Goal: Information Seeking & Learning: Learn about a topic

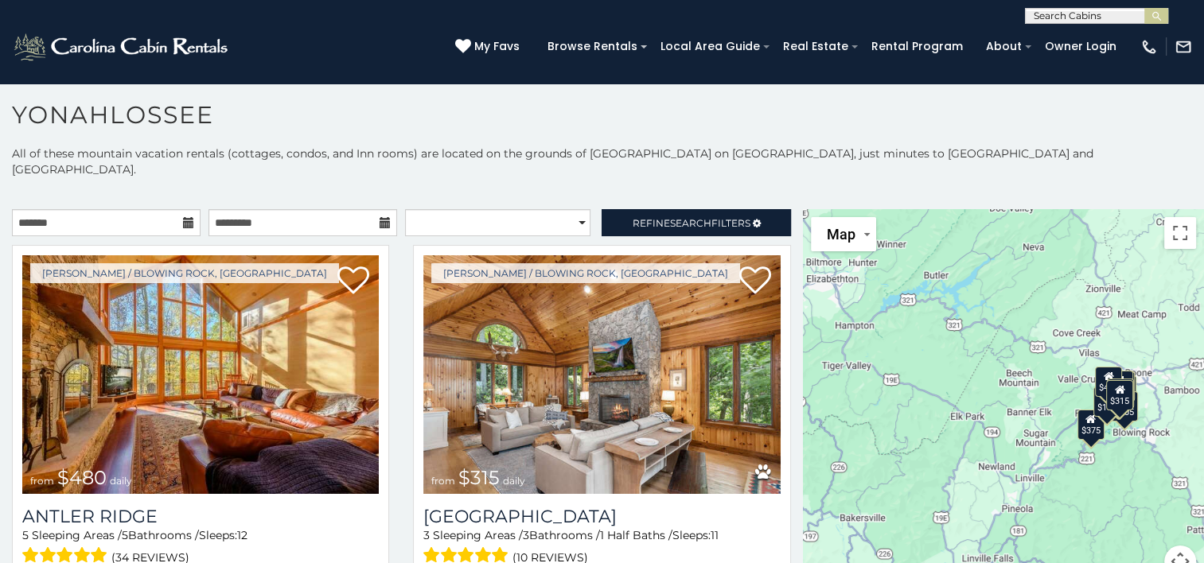
scroll to position [8, 0]
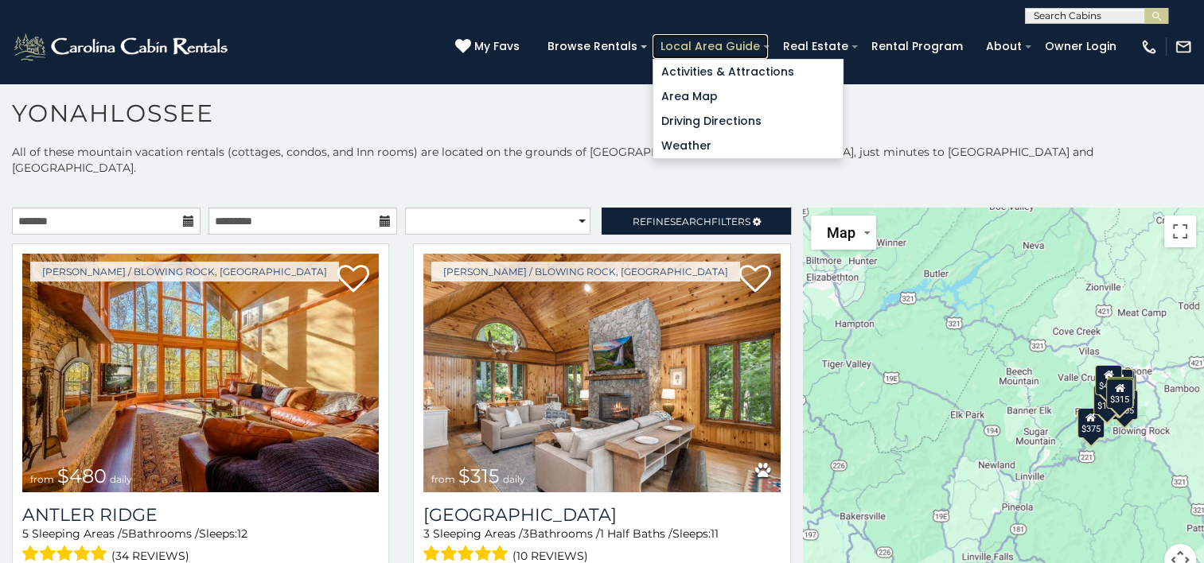
click at [732, 45] on link "Local Area Guide" at bounding box center [710, 46] width 115 height 25
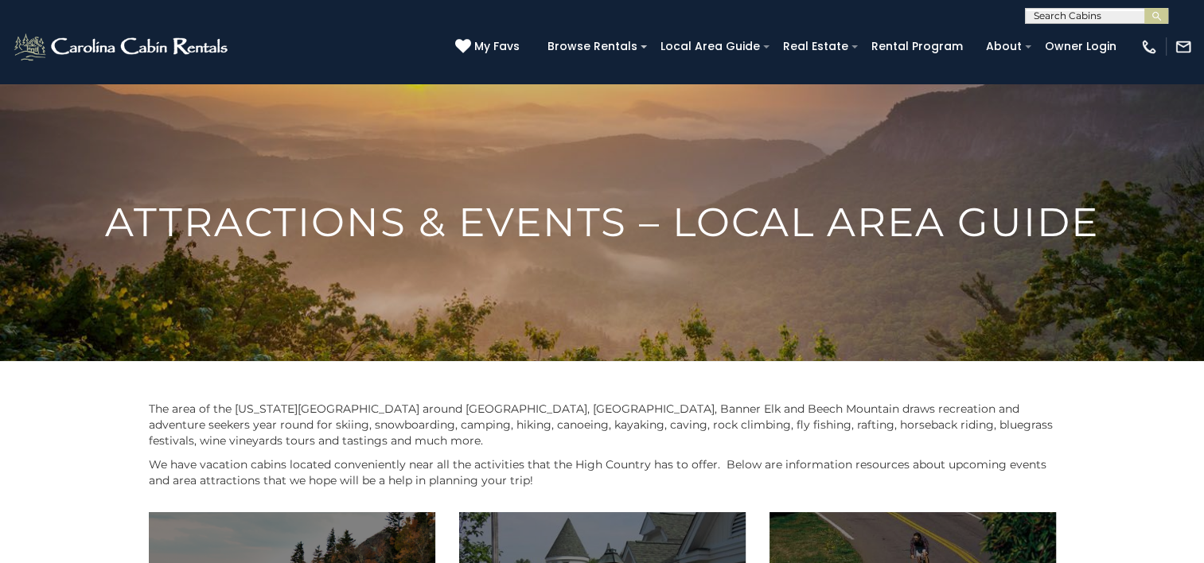
scroll to position [493, 0]
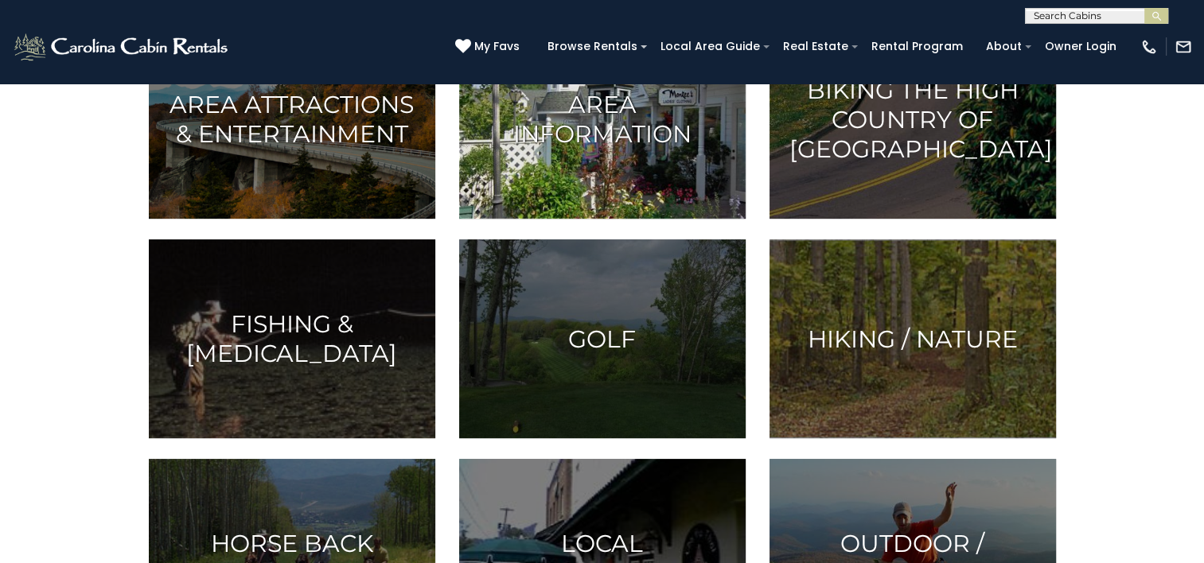
click at [605, 132] on h3 "Area Information" at bounding box center [602, 119] width 247 height 59
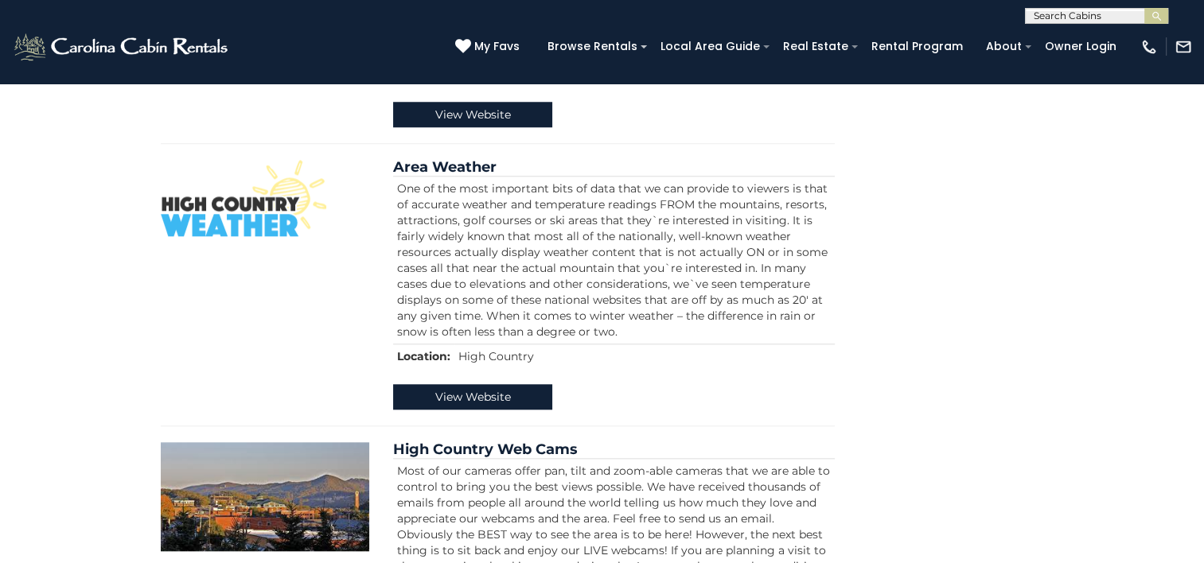
scroll to position [1971, 0]
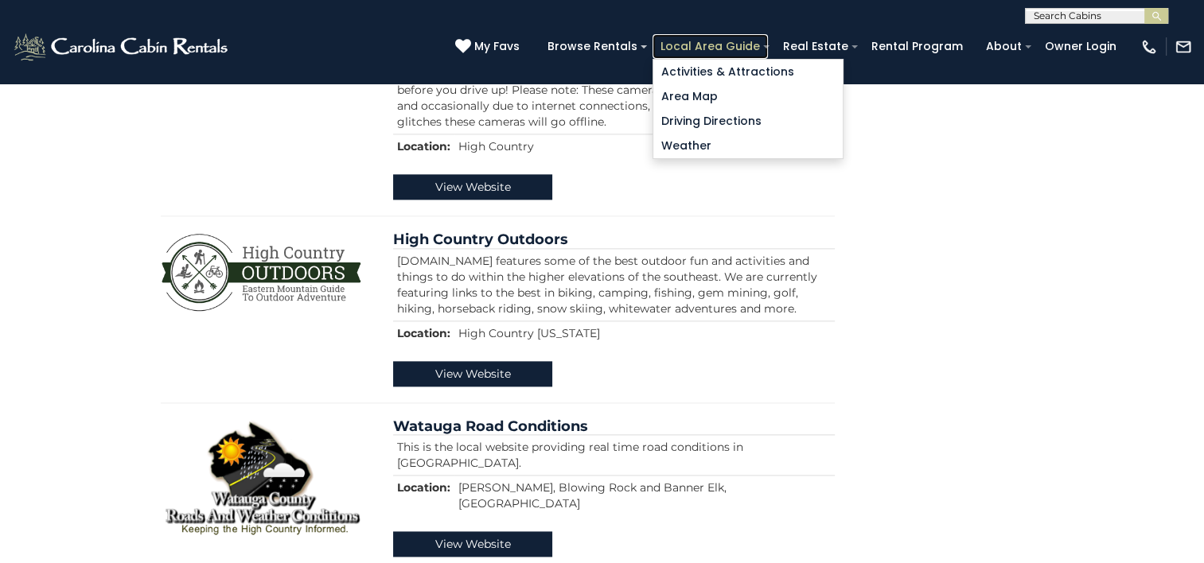
click at [707, 43] on link "Local Area Guide" at bounding box center [710, 46] width 115 height 25
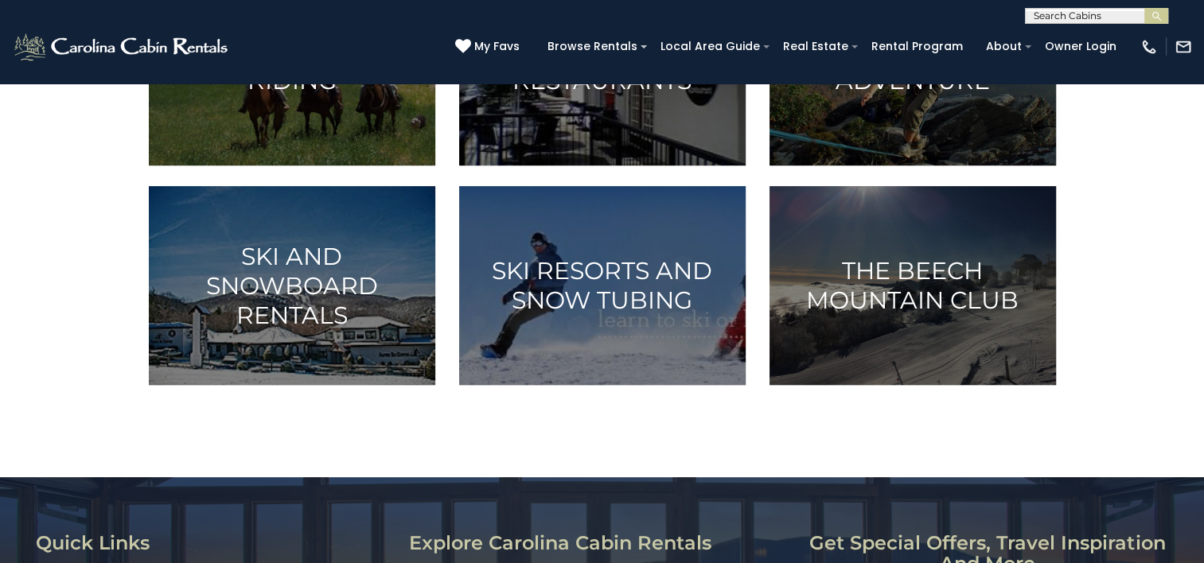
scroll to position [1234, 0]
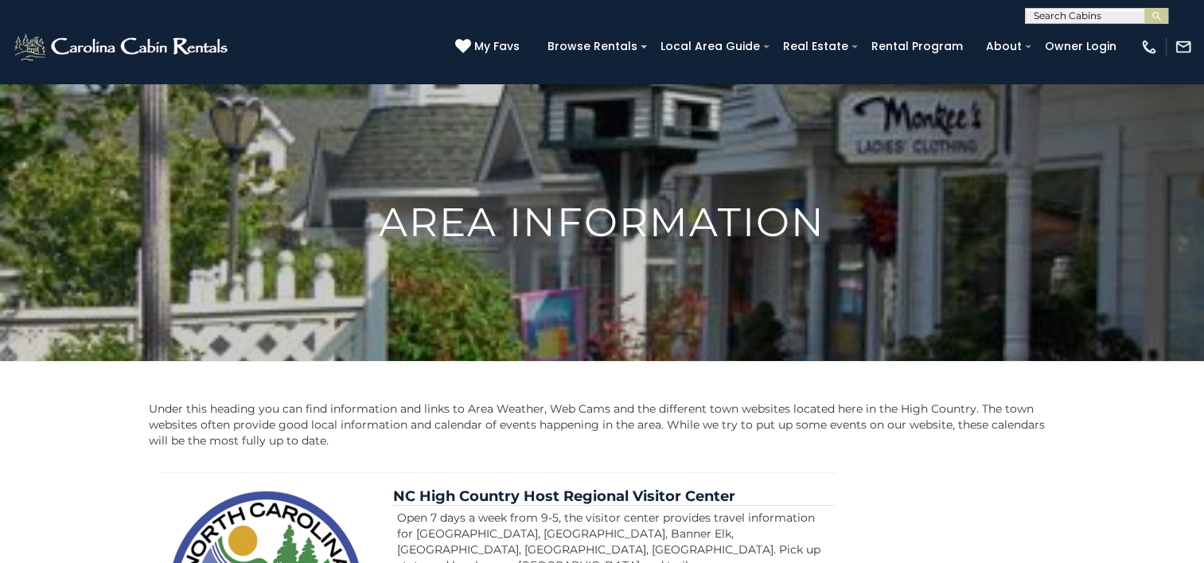
scroll to position [1966, 0]
